Goal: Navigation & Orientation: Find specific page/section

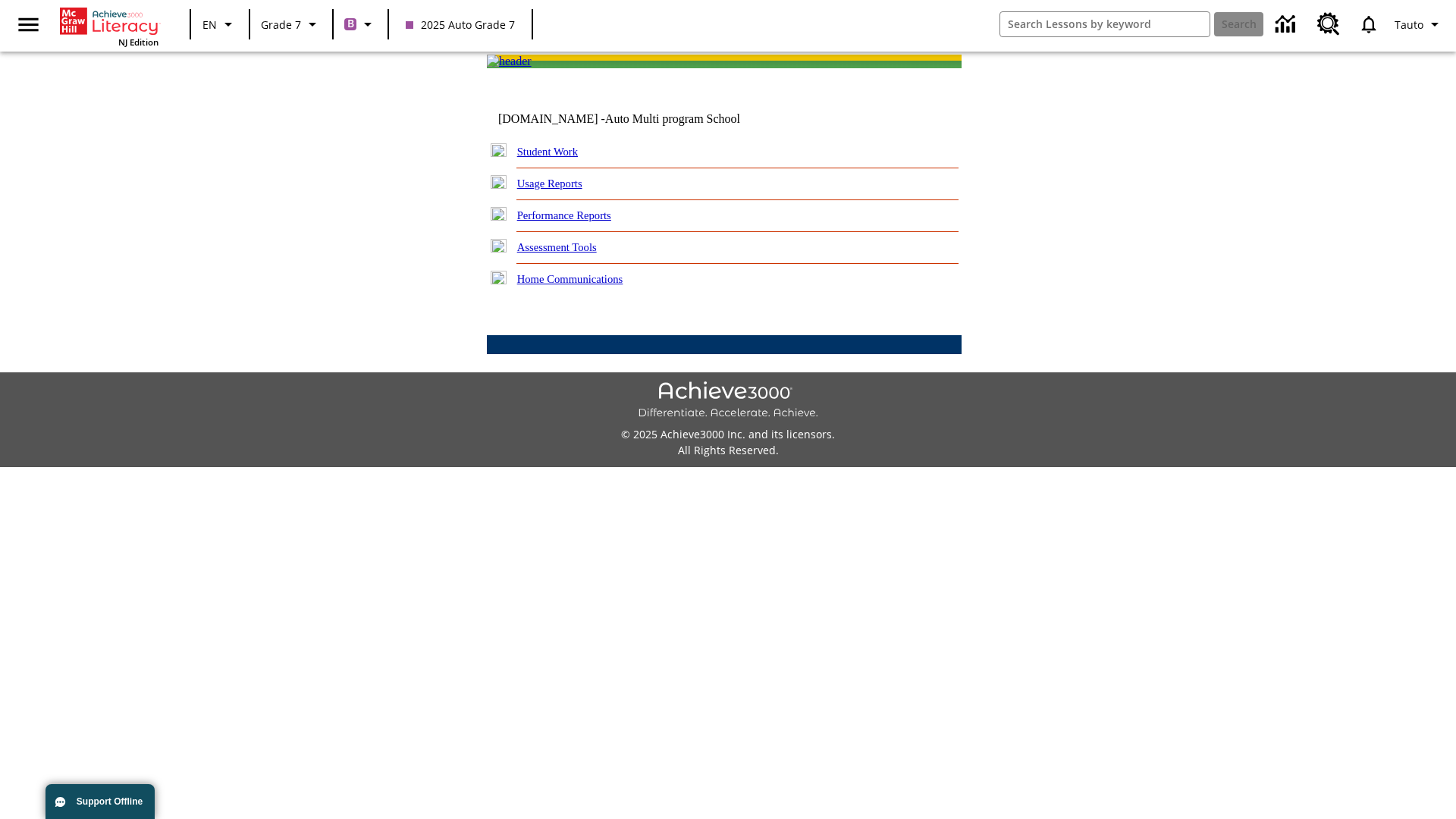
click at [557, 158] on link "Student Work" at bounding box center [547, 151] width 61 height 12
